Goal: Find specific page/section: Find specific page/section

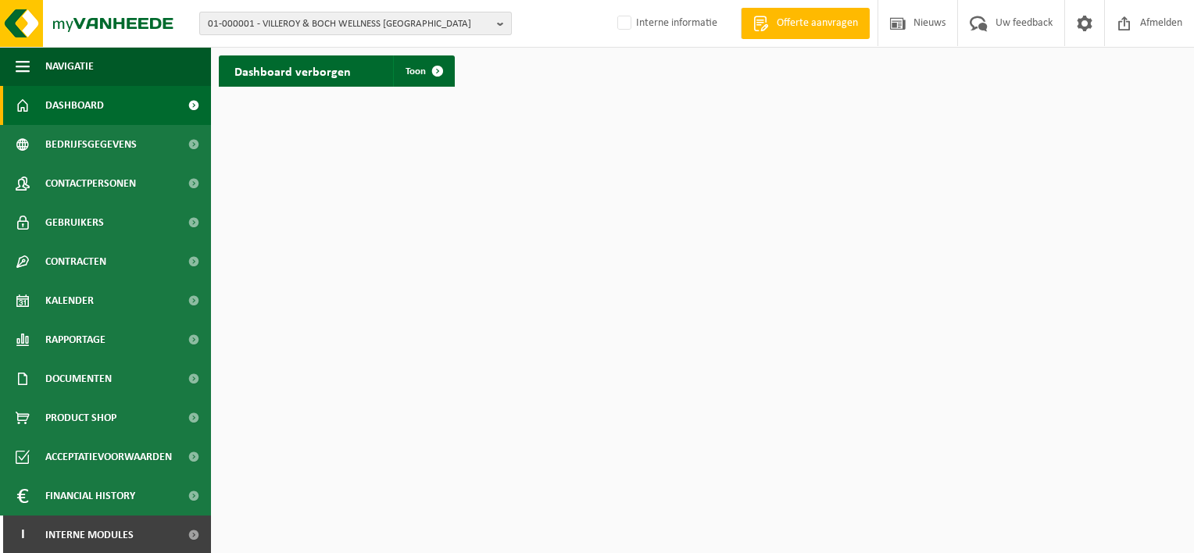
click at [306, 27] on span "01-000001 - VILLEROY & BOCH WELLNESS NV" at bounding box center [349, 24] width 283 height 23
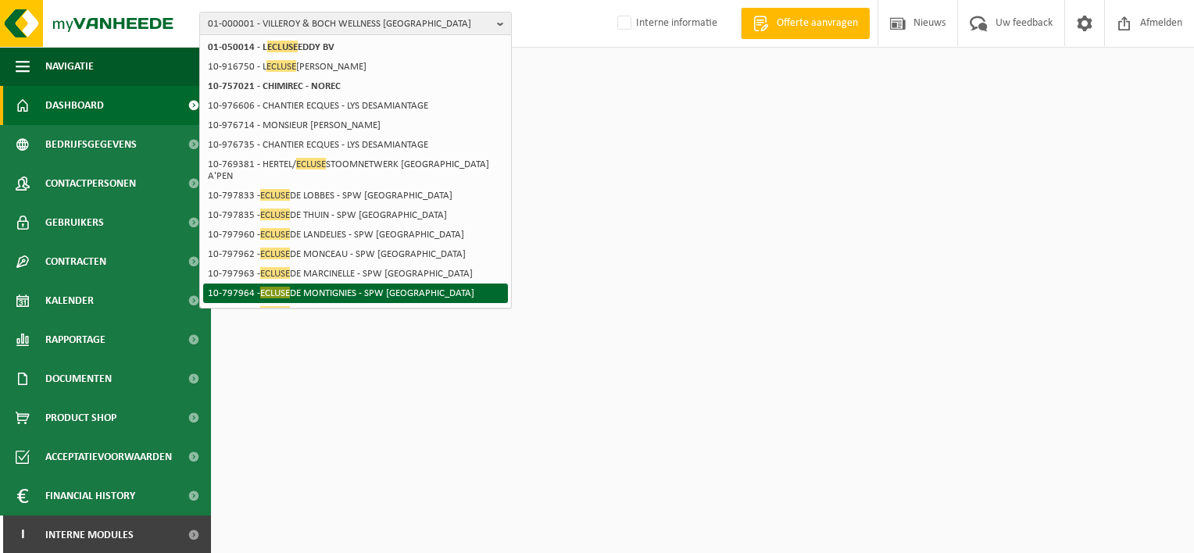
scroll to position [81, 0]
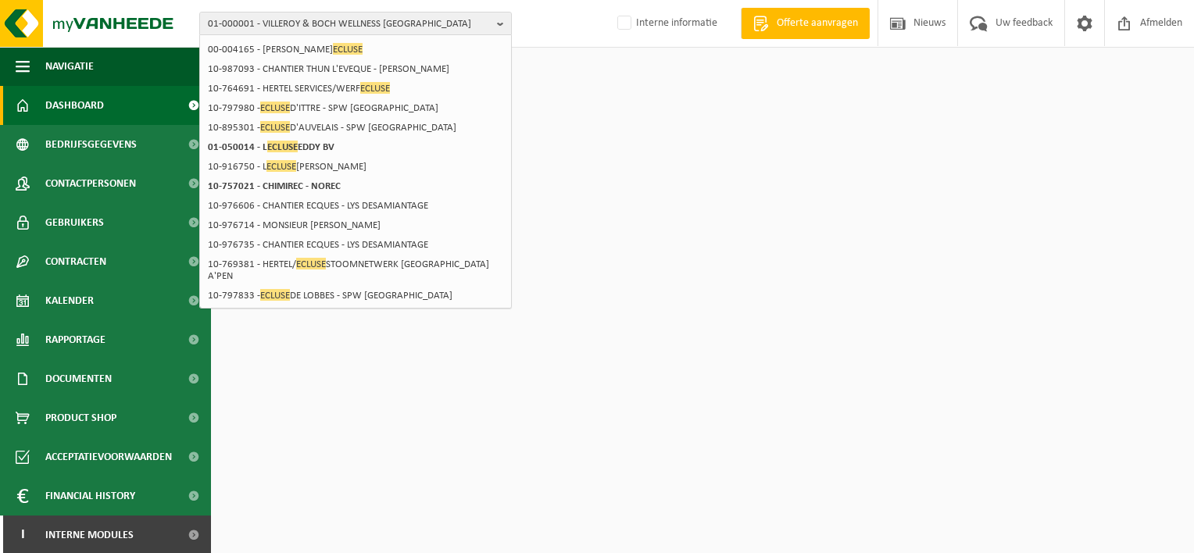
type input "ecluse"
click at [339, 25] on span "01-000001 - VILLEROY & BOCH WELLNESS NV" at bounding box center [349, 24] width 283 height 23
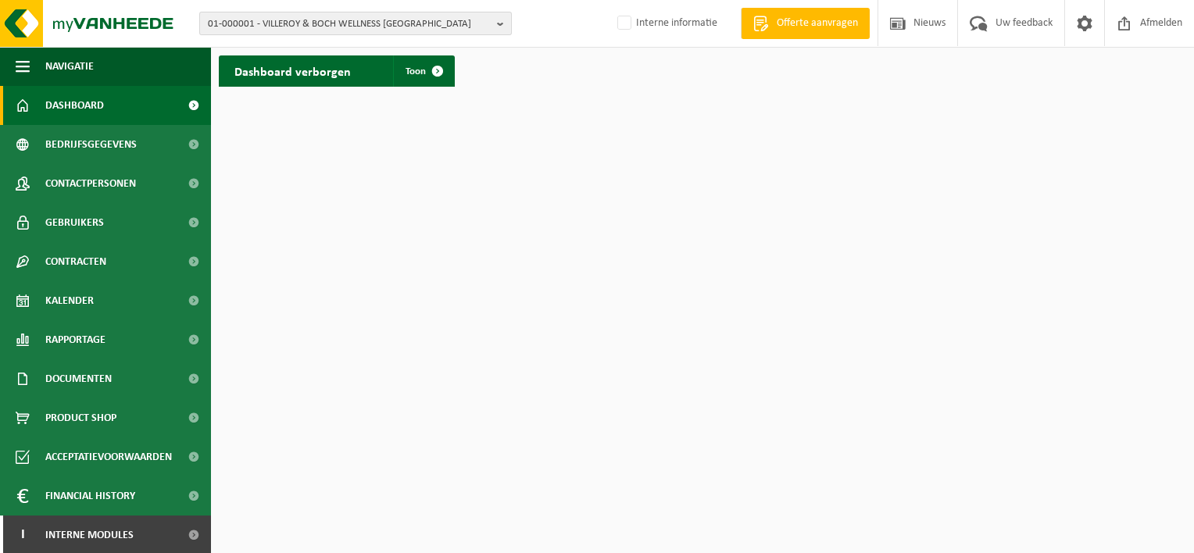
click at [339, 25] on span "01-000001 - VILLEROY & BOCH WELLNESS NV" at bounding box center [349, 24] width 283 height 23
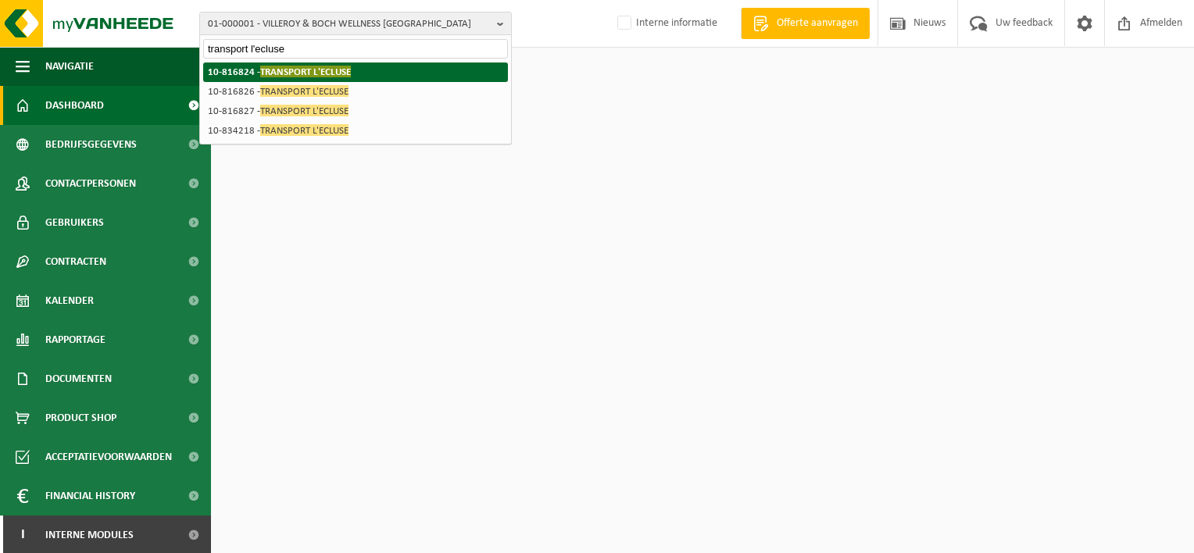
type input "transport l'ecluse"
click at [257, 73] on strong "10-816824 - TRANSPORT L'ECLUSE" at bounding box center [279, 72] width 143 height 12
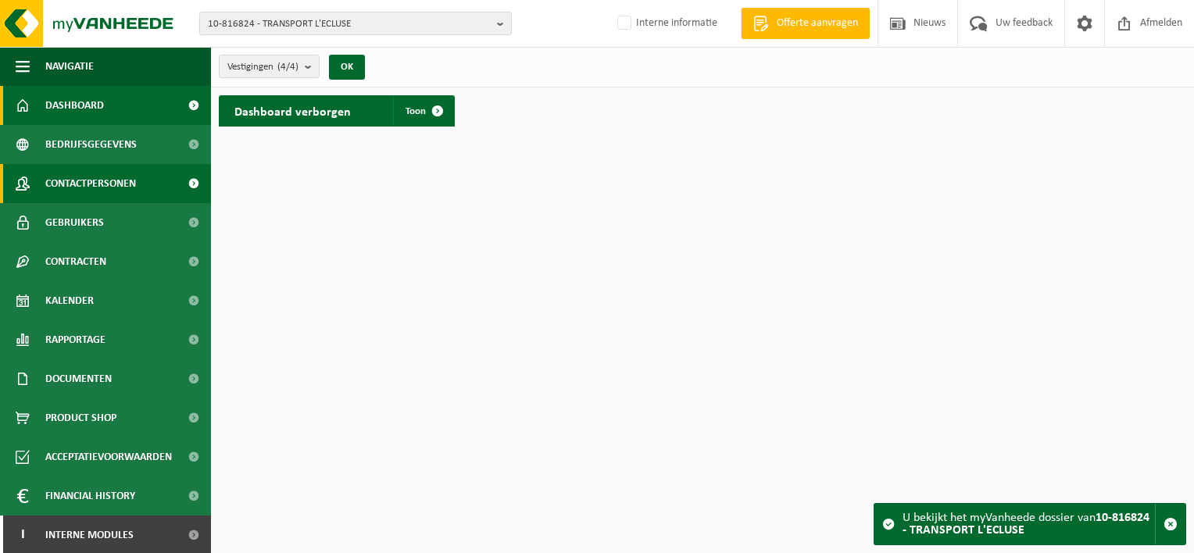
click at [122, 184] on span "Contactpersonen" at bounding box center [90, 183] width 91 height 39
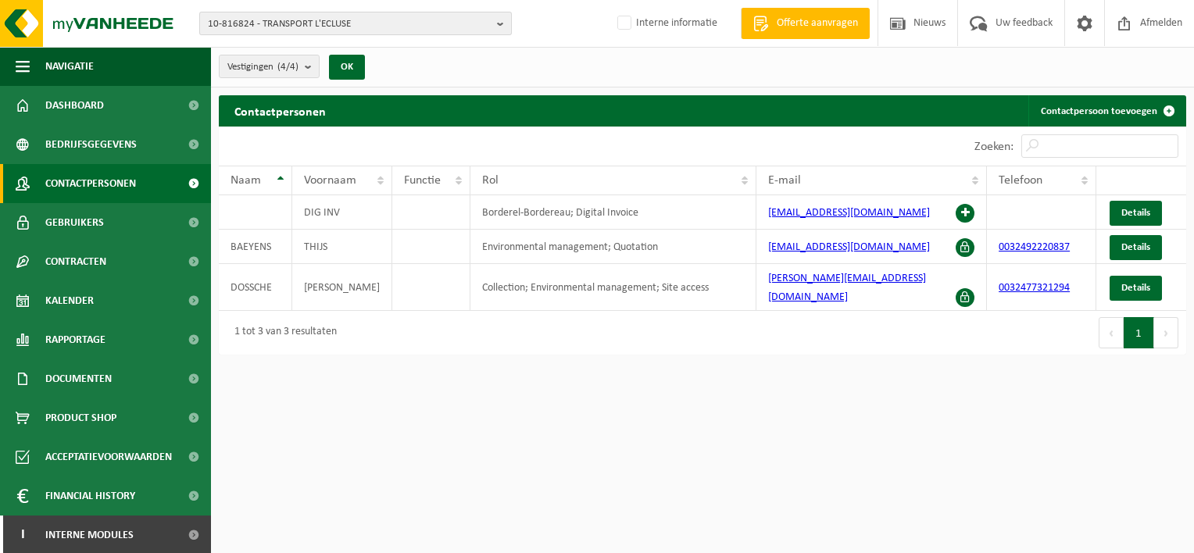
click at [237, 17] on span "10-816824 - TRANSPORT L'ECLUSE" at bounding box center [349, 24] width 283 height 23
